Goal: Task Accomplishment & Management: Manage account settings

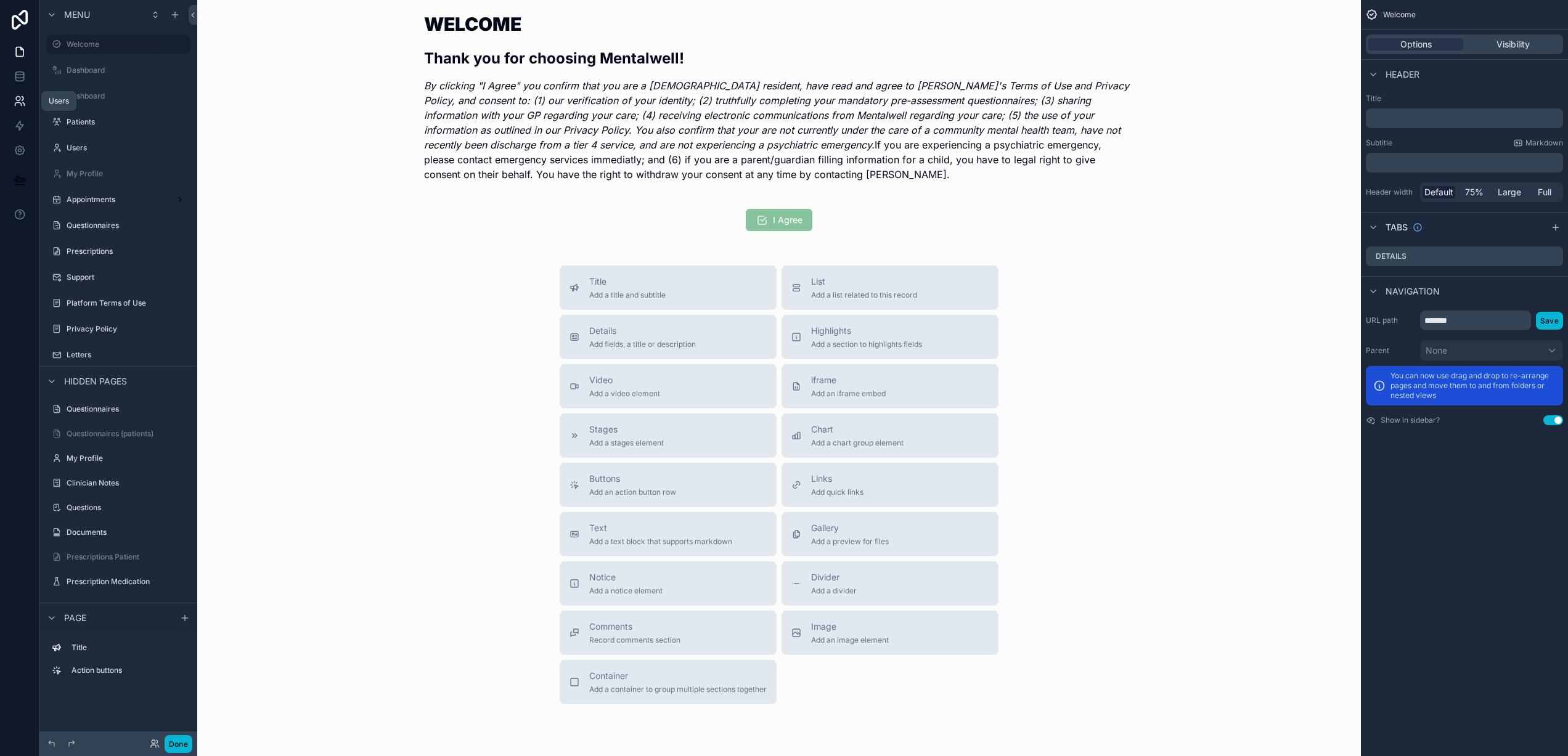
click at [15, 110] on link at bounding box center [19, 101] width 39 height 24
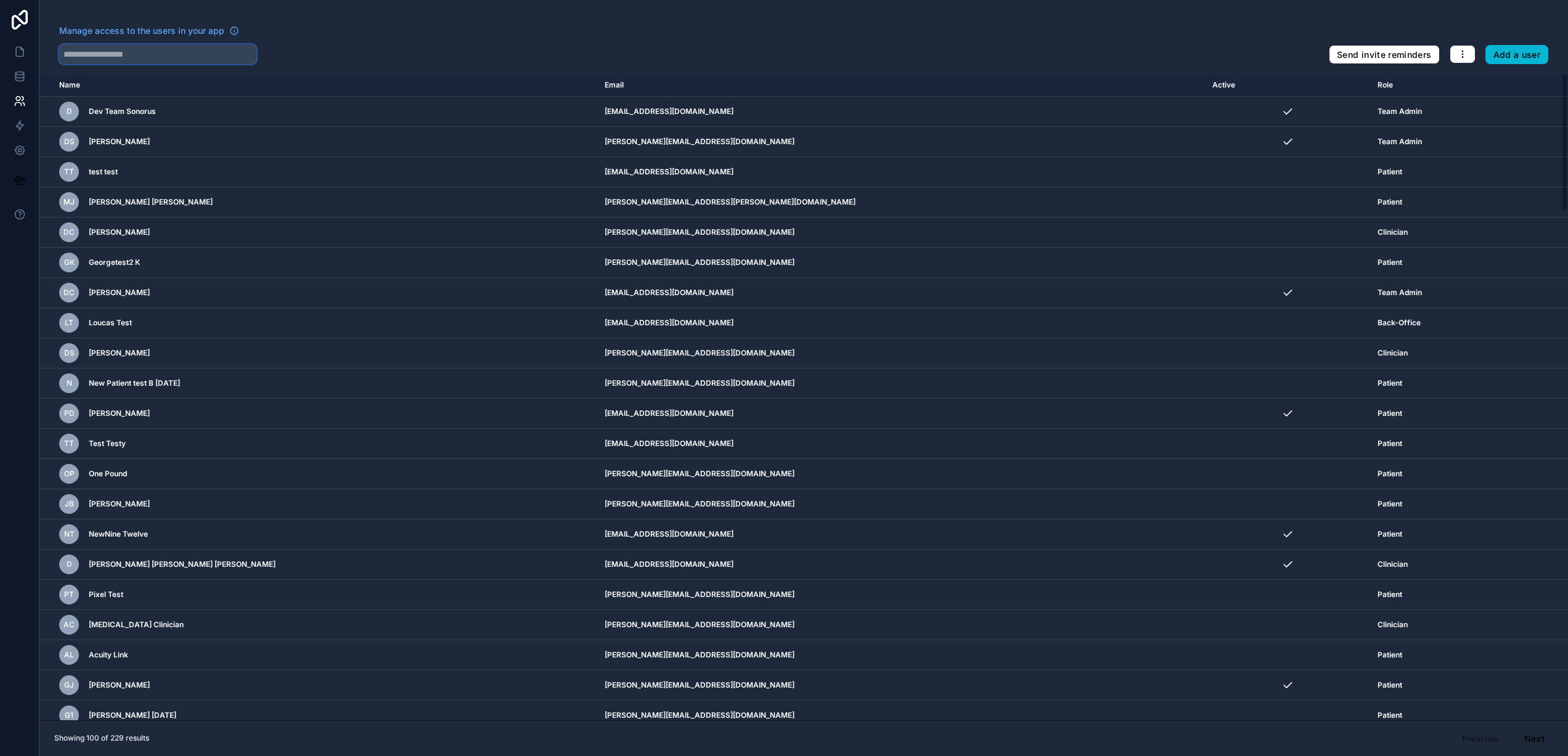
click at [148, 59] on input "text" at bounding box center [157, 54] width 197 height 20
paste input "*****"
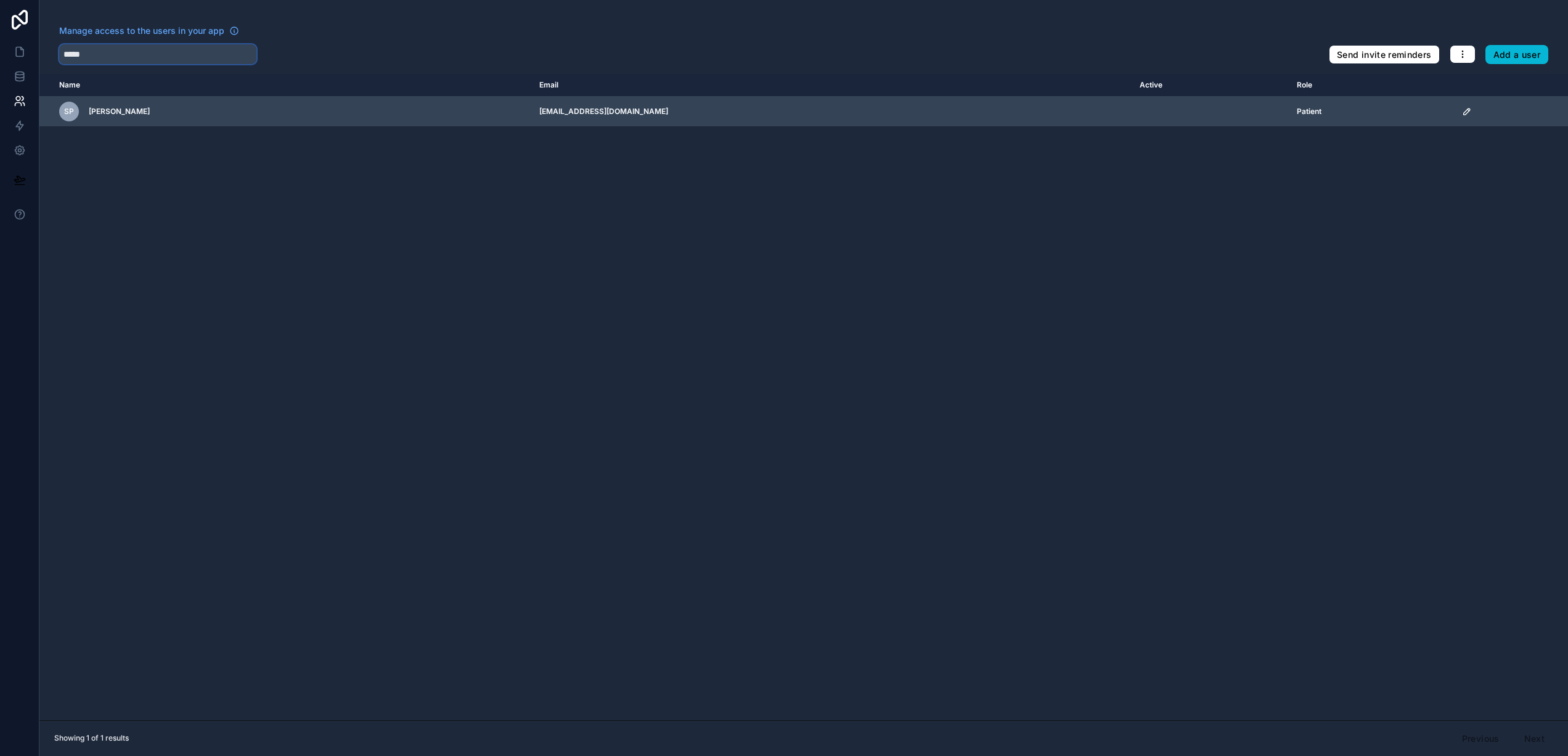
type input "*****"
click at [1462, 114] on icon "scrollable content" at bounding box center [1467, 111] width 10 height 10
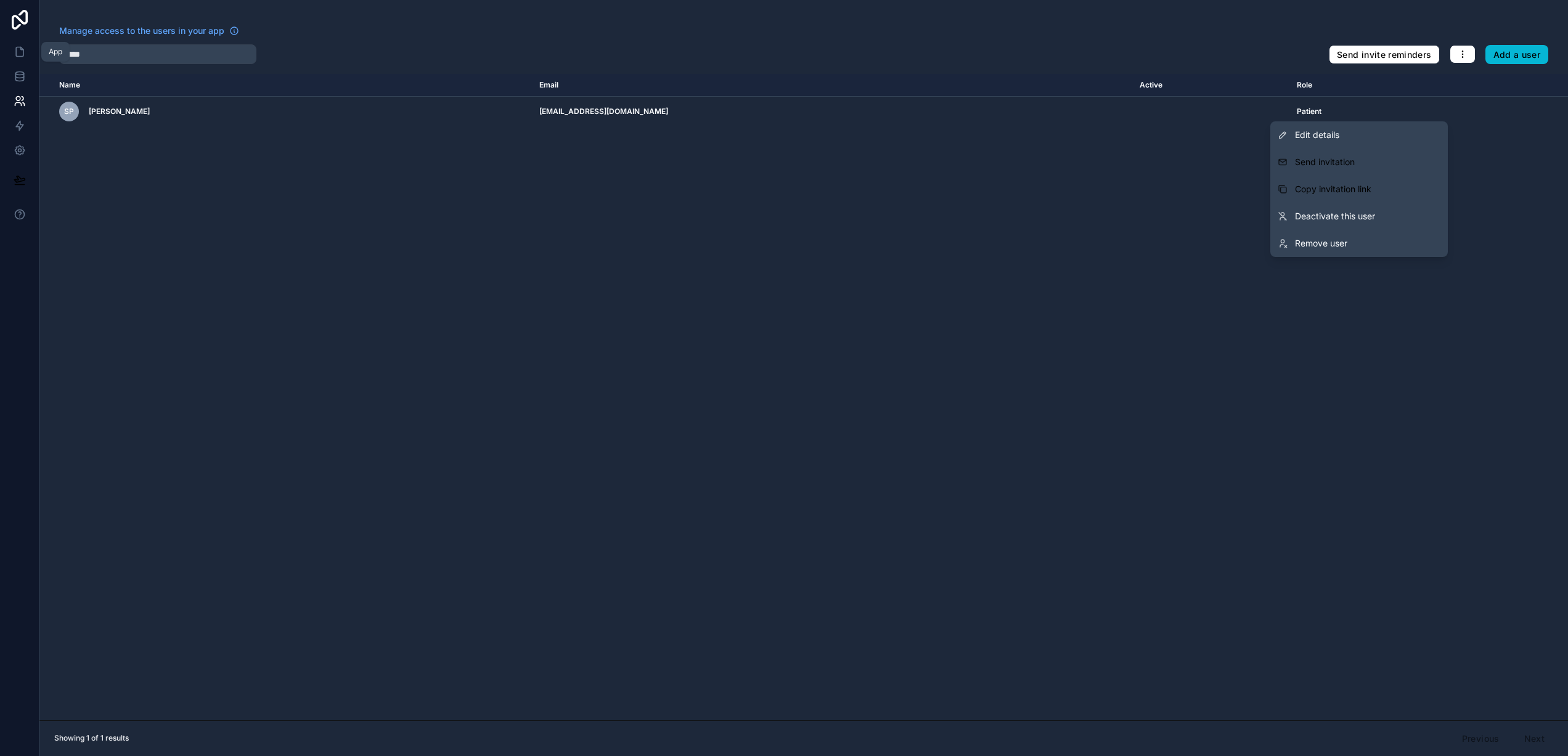
click at [16, 50] on icon at bounding box center [20, 52] width 12 height 12
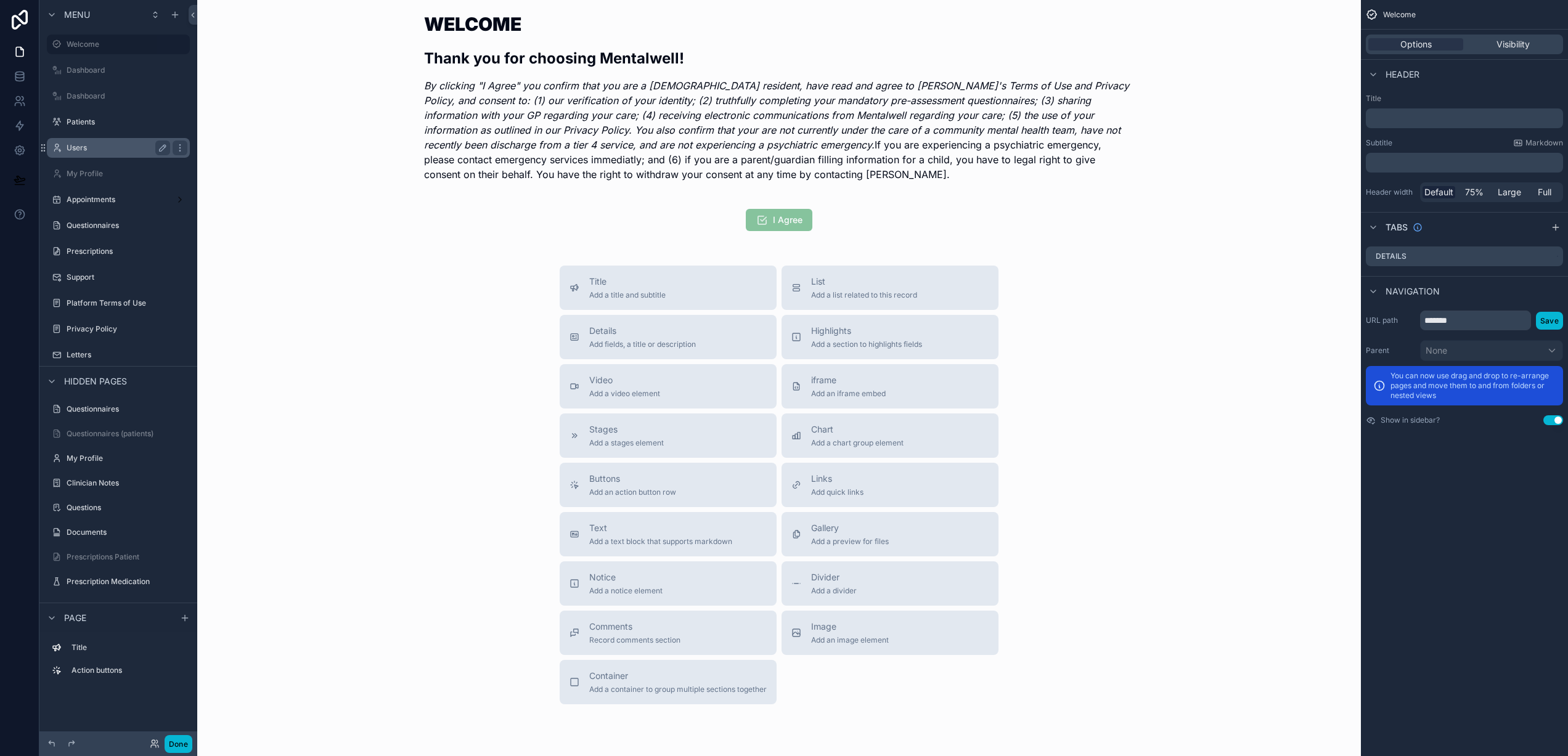
click at [100, 143] on label "Users" at bounding box center [116, 148] width 99 height 10
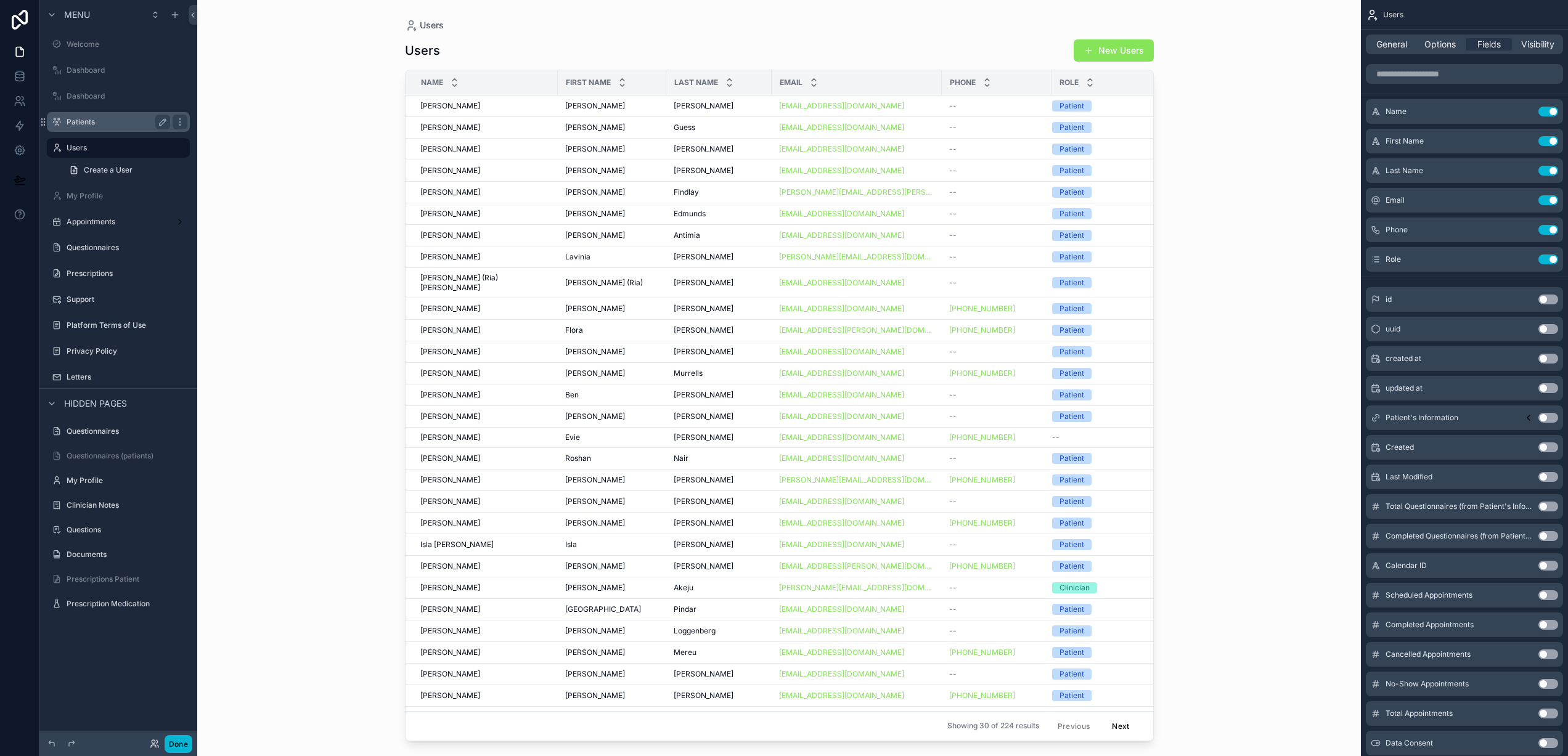
click at [129, 125] on label "Patients" at bounding box center [116, 122] width 99 height 10
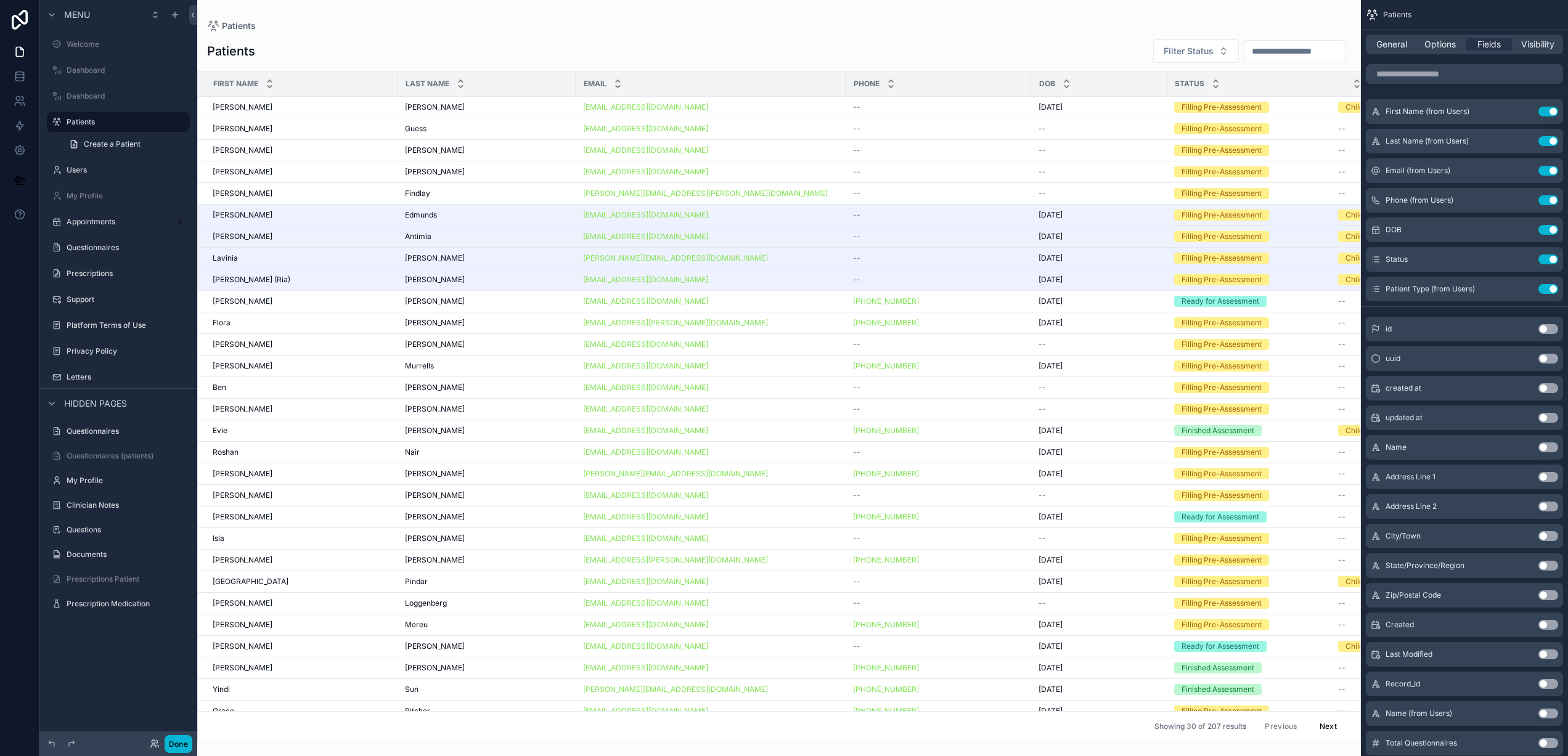
click at [1261, 51] on div "scrollable content" at bounding box center [779, 378] width 1164 height 756
click at [1271, 50] on input "scrollable content" at bounding box center [1295, 51] width 101 height 17
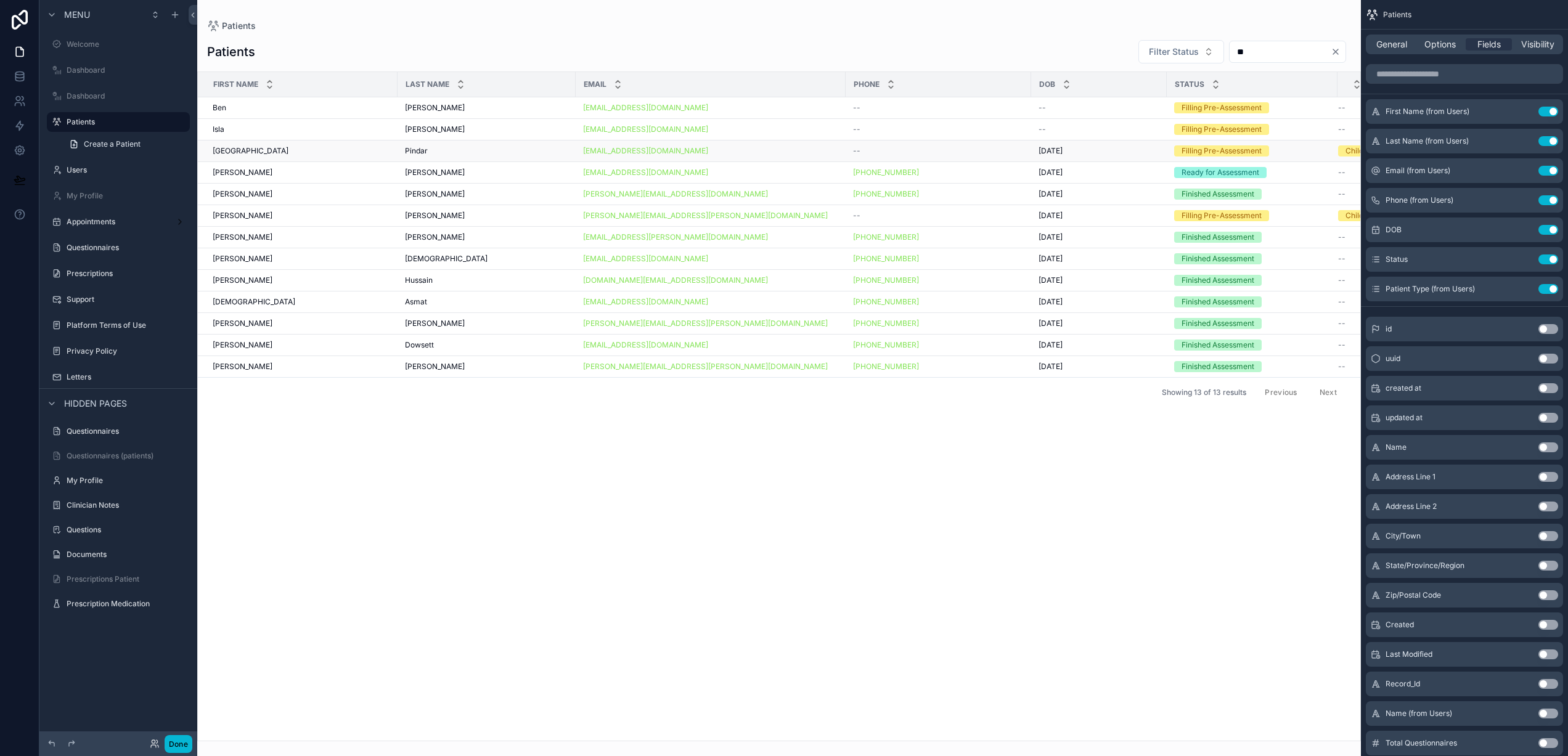
type input "**"
click at [732, 151] on div "[EMAIL_ADDRESS][DOMAIN_NAME]" at bounding box center [710, 151] width 255 height 10
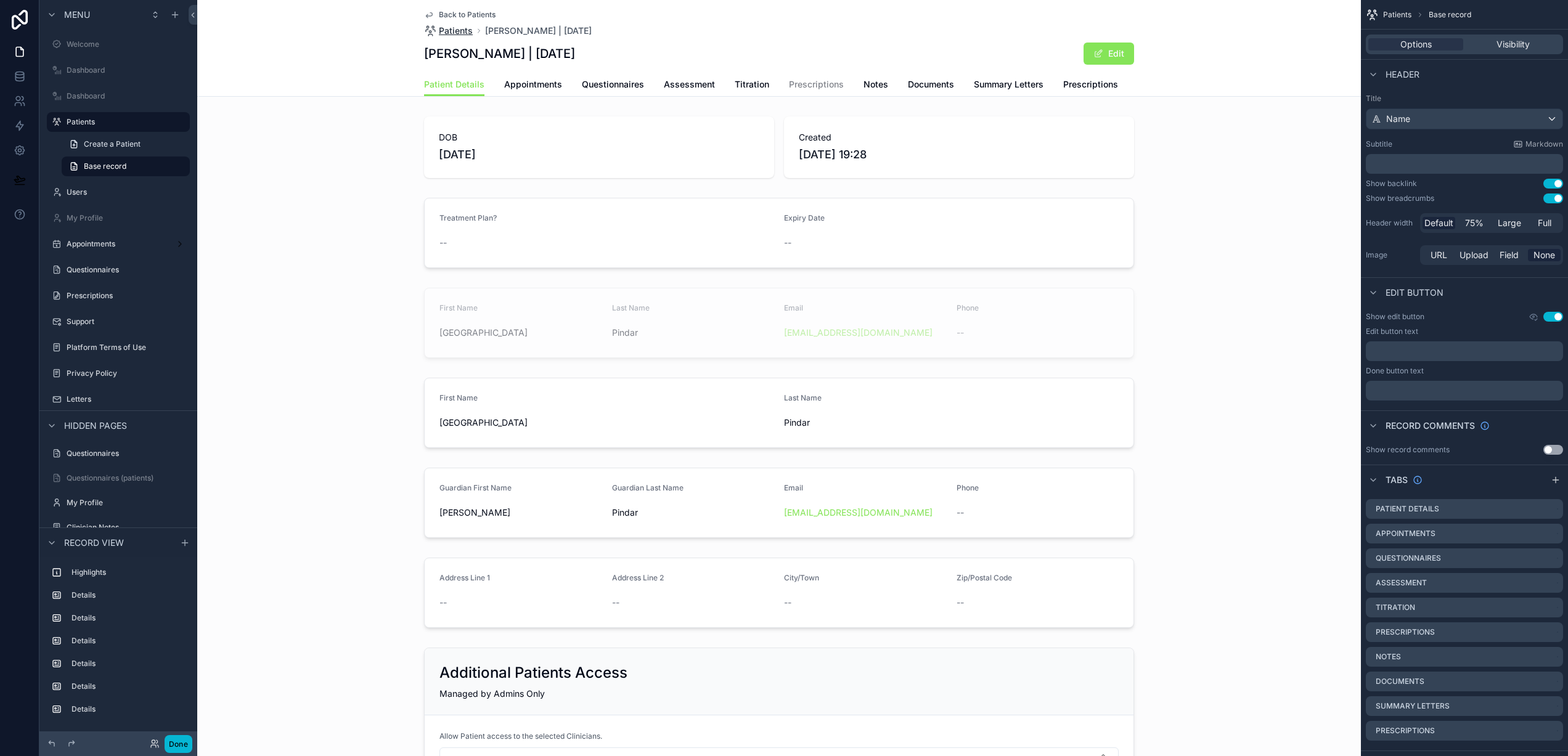
click at [443, 30] on span "Patients" at bounding box center [456, 30] width 34 height 12
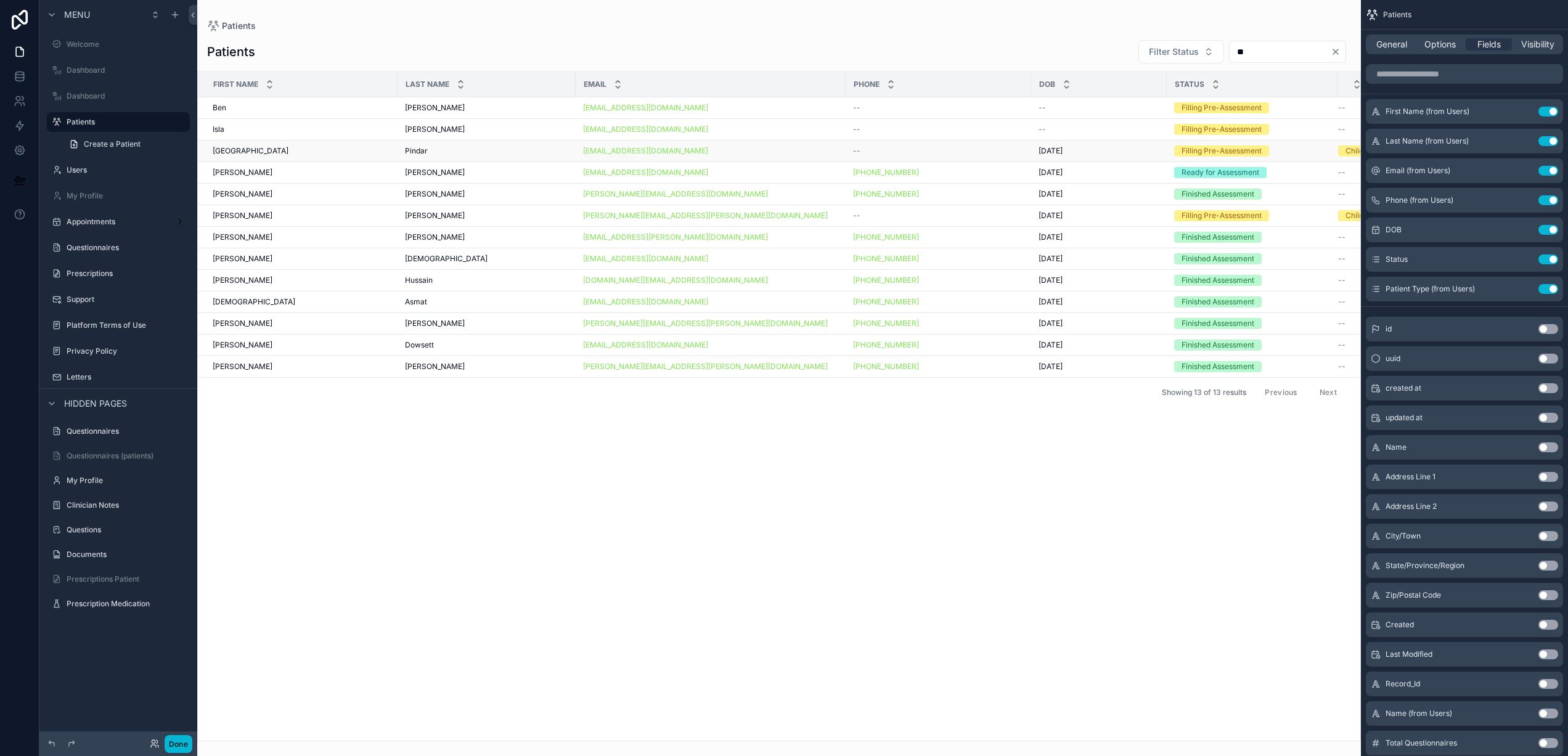
scroll to position [0, 197]
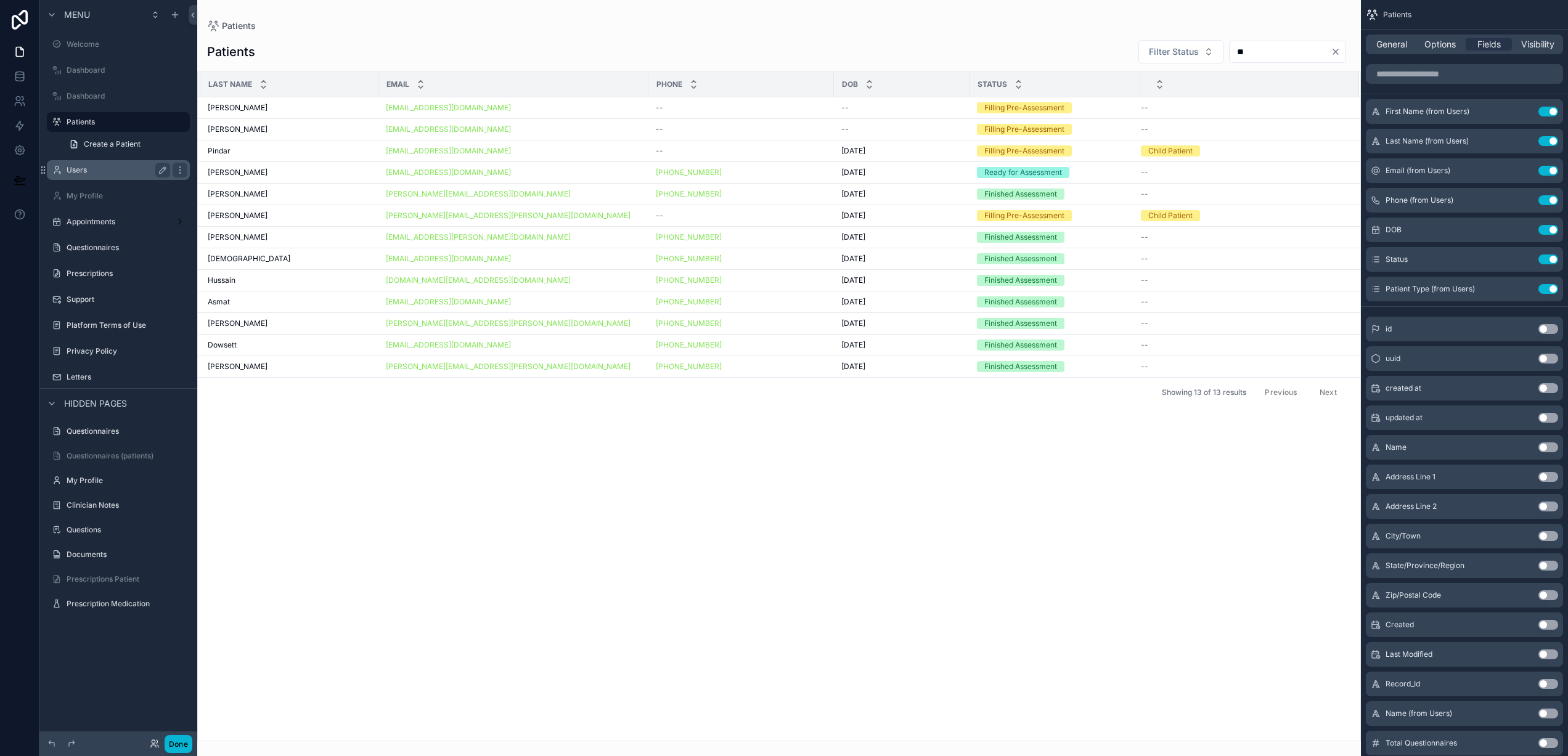
click at [76, 170] on label "Users" at bounding box center [116, 170] width 99 height 10
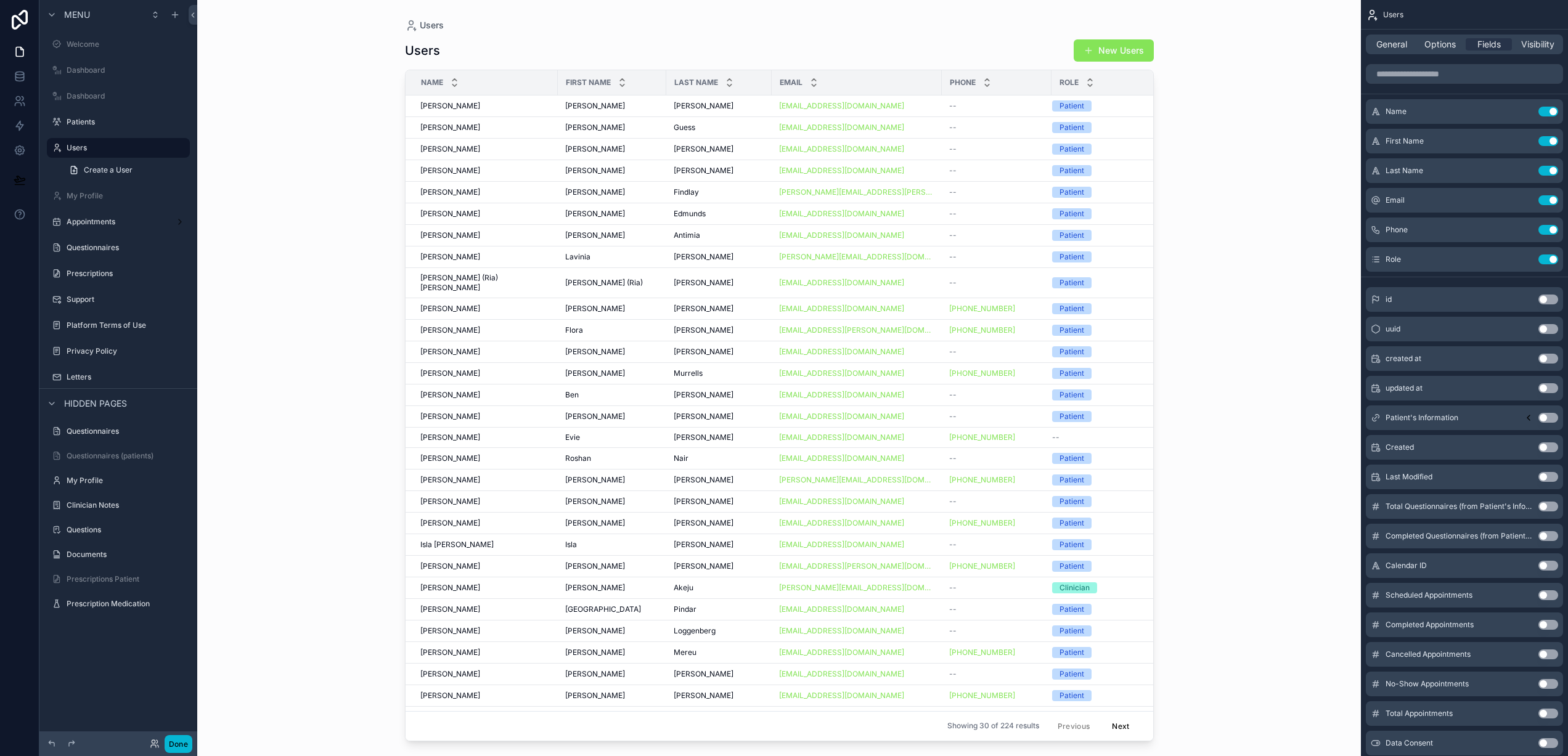
click at [1276, 192] on div "Users Users New Users Name First Name Last Name Email Phone Role [PERSON_NAME] …" at bounding box center [779, 378] width 1164 height 756
click at [921, 218] on div "scrollable content" at bounding box center [779, 370] width 788 height 742
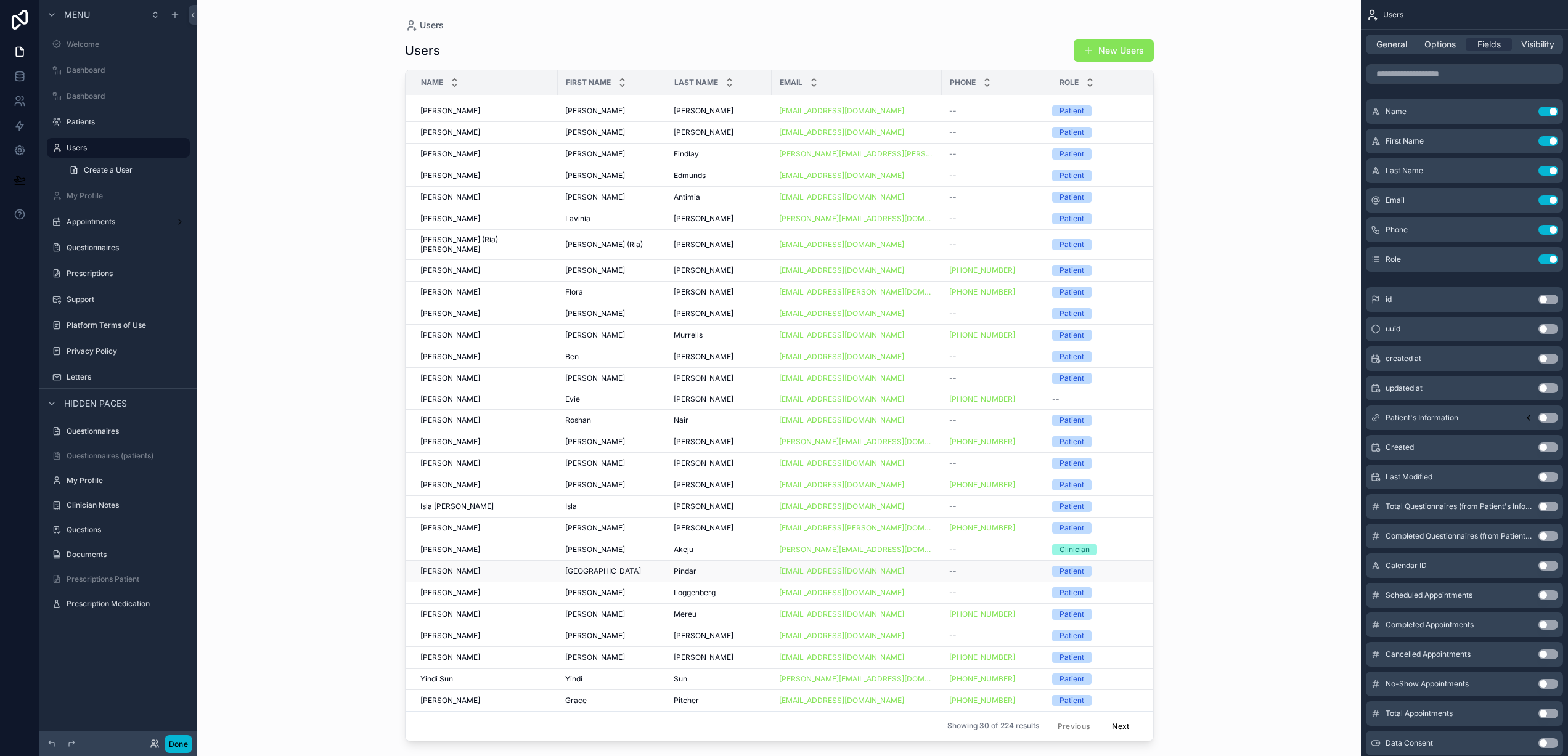
click at [478, 568] on td "[PERSON_NAME] [PERSON_NAME]" at bounding box center [482, 570] width 152 height 21
click at [488, 567] on div "[PERSON_NAME] [PERSON_NAME]" at bounding box center [485, 571] width 130 height 10
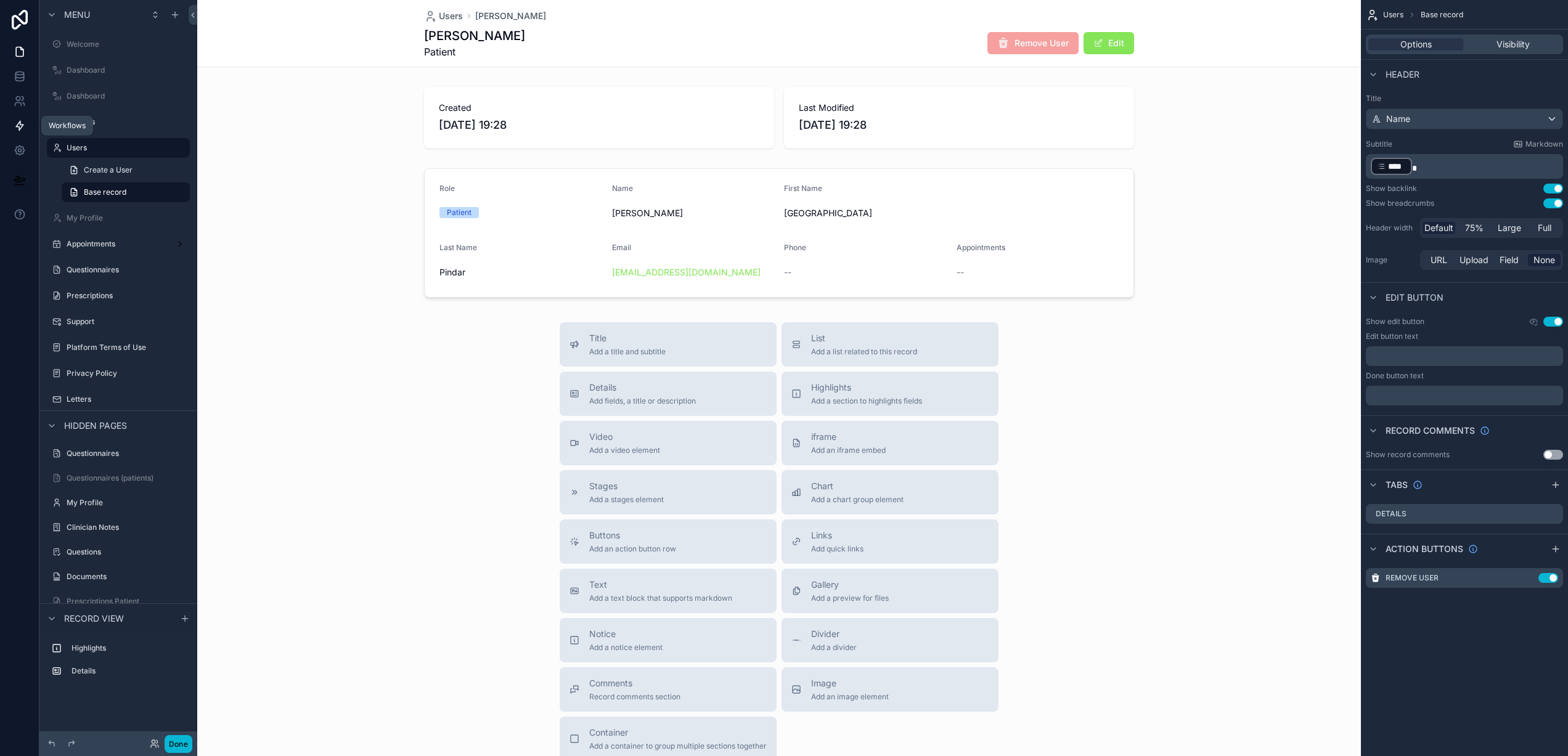
click at [27, 129] on link at bounding box center [19, 125] width 39 height 24
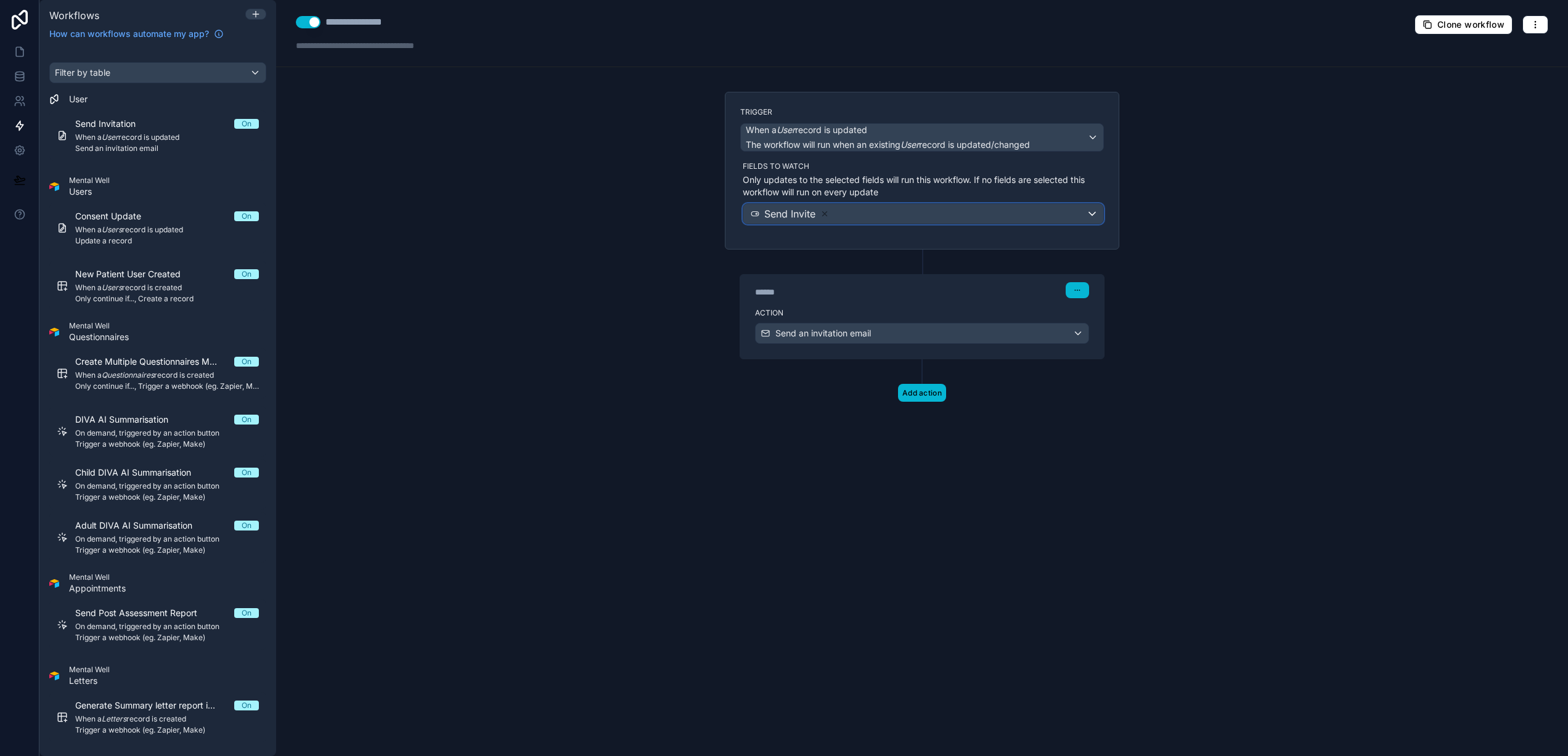
click at [1092, 216] on div "Send Invite" at bounding box center [923, 214] width 360 height 20
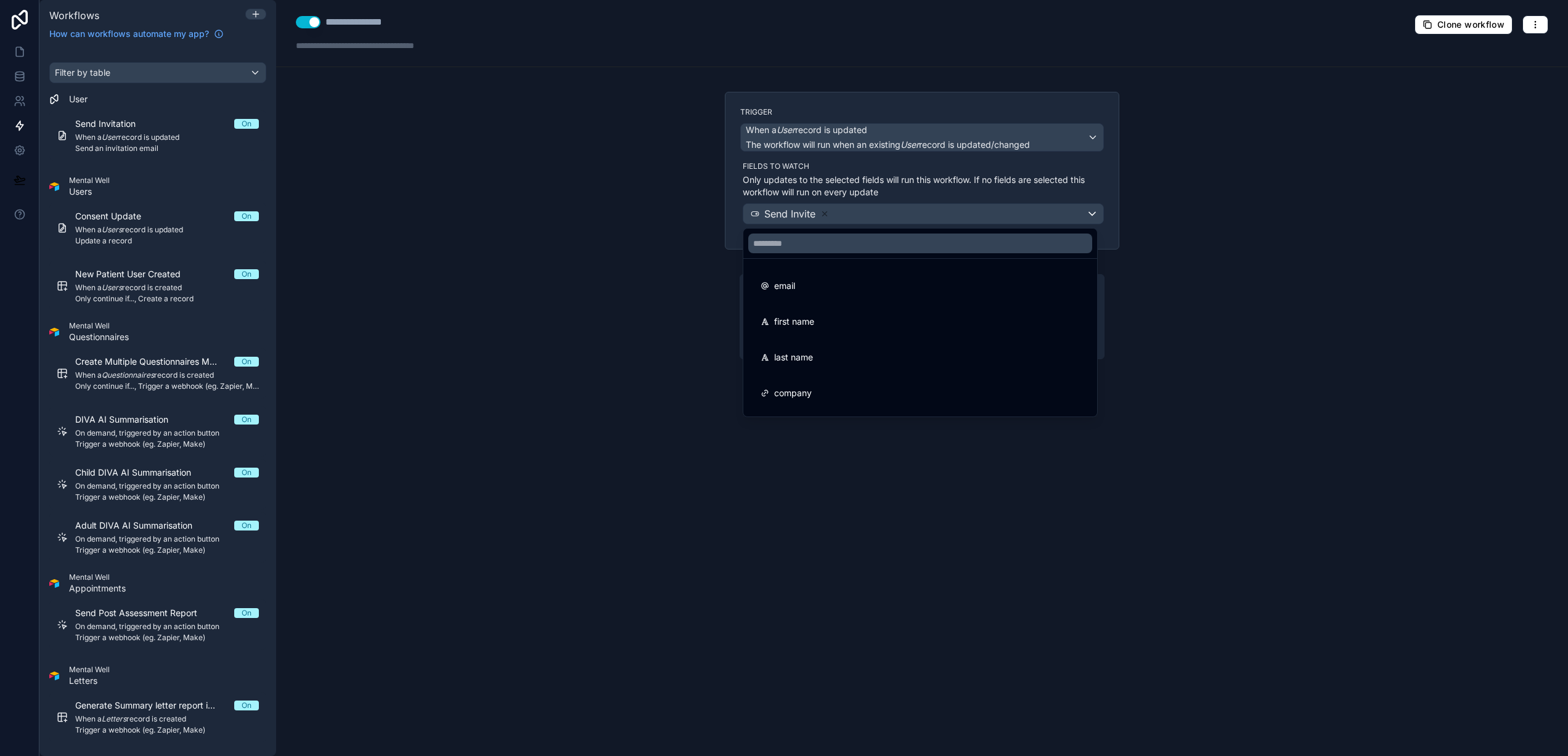
click at [1092, 216] on div at bounding box center [784, 378] width 1568 height 756
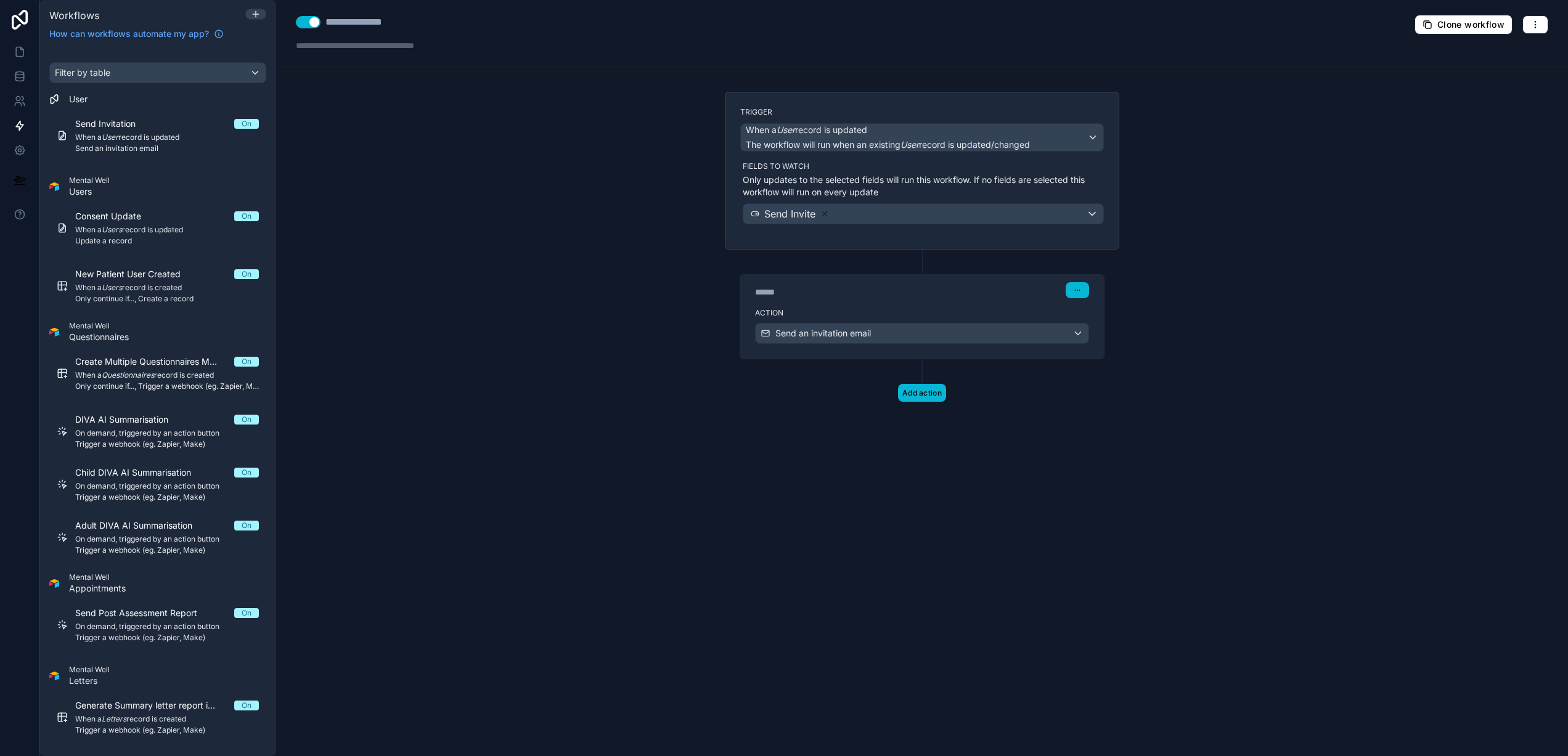
click at [1221, 233] on div "**********" at bounding box center [922, 378] width 1292 height 756
click at [1083, 336] on div "Send an invitation email" at bounding box center [921, 333] width 332 height 20
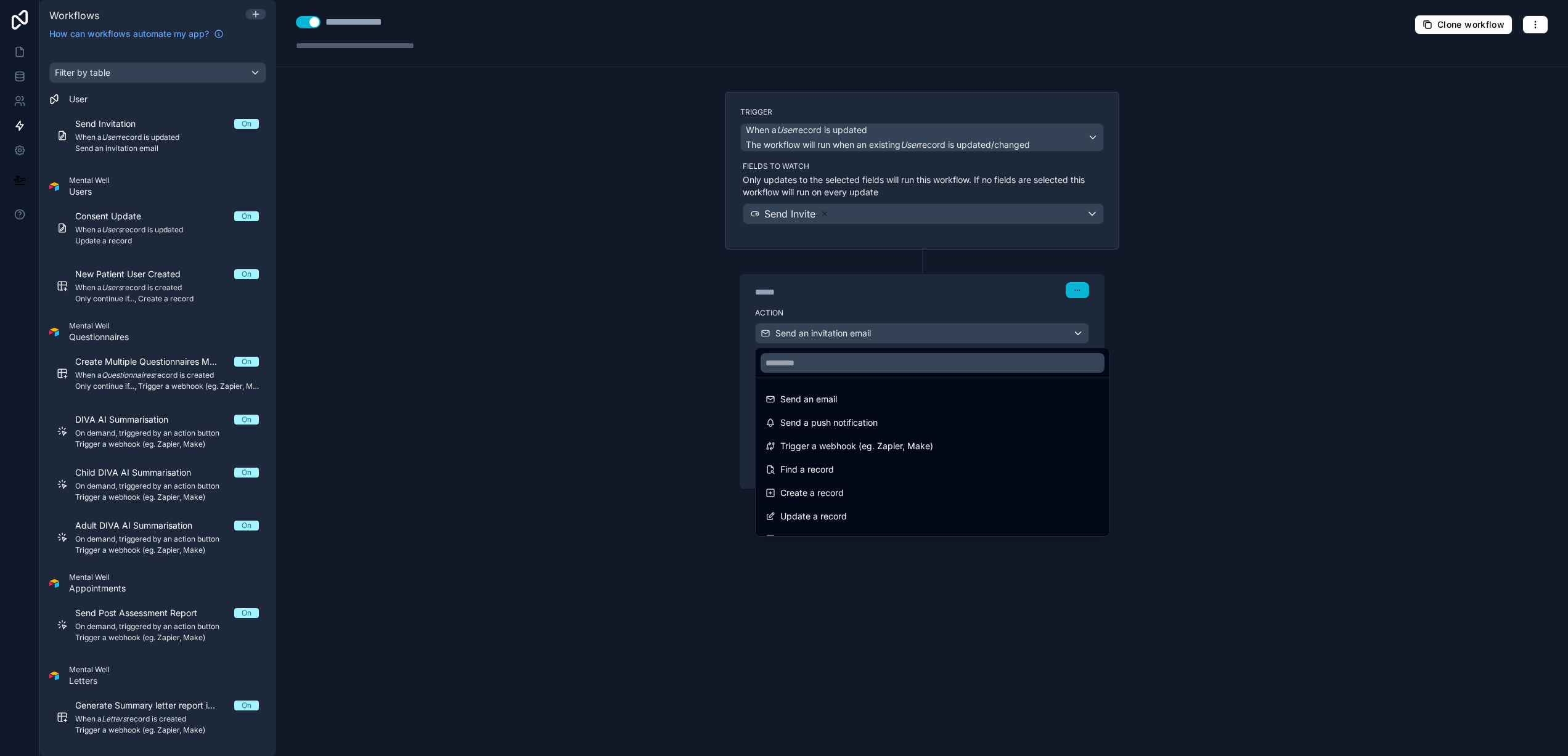
click at [1083, 336] on div at bounding box center [784, 378] width 1568 height 756
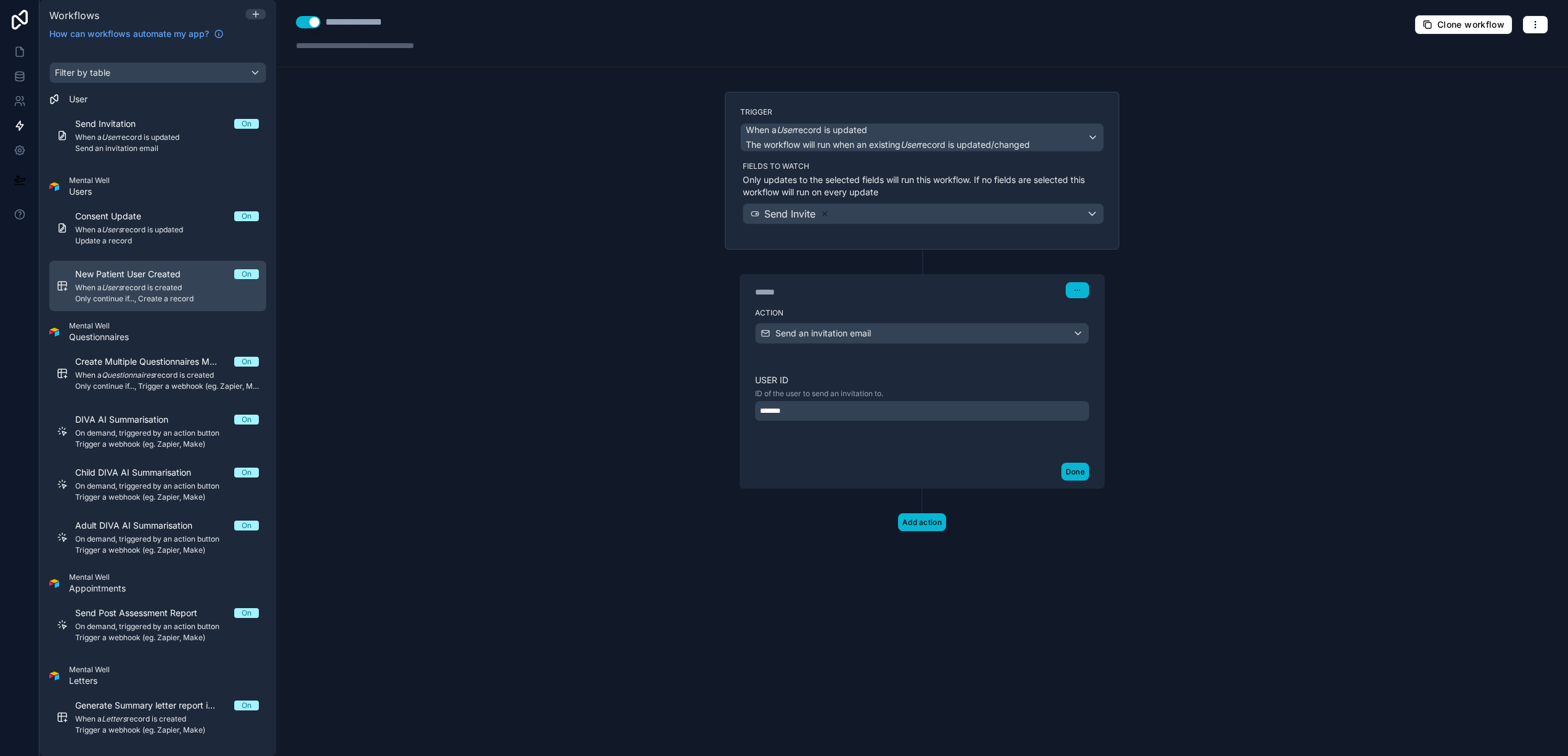
click at [210, 300] on span "Only continue if..., Create a record" at bounding box center [167, 298] width 183 height 10
